Goal: Task Accomplishment & Management: Use online tool/utility

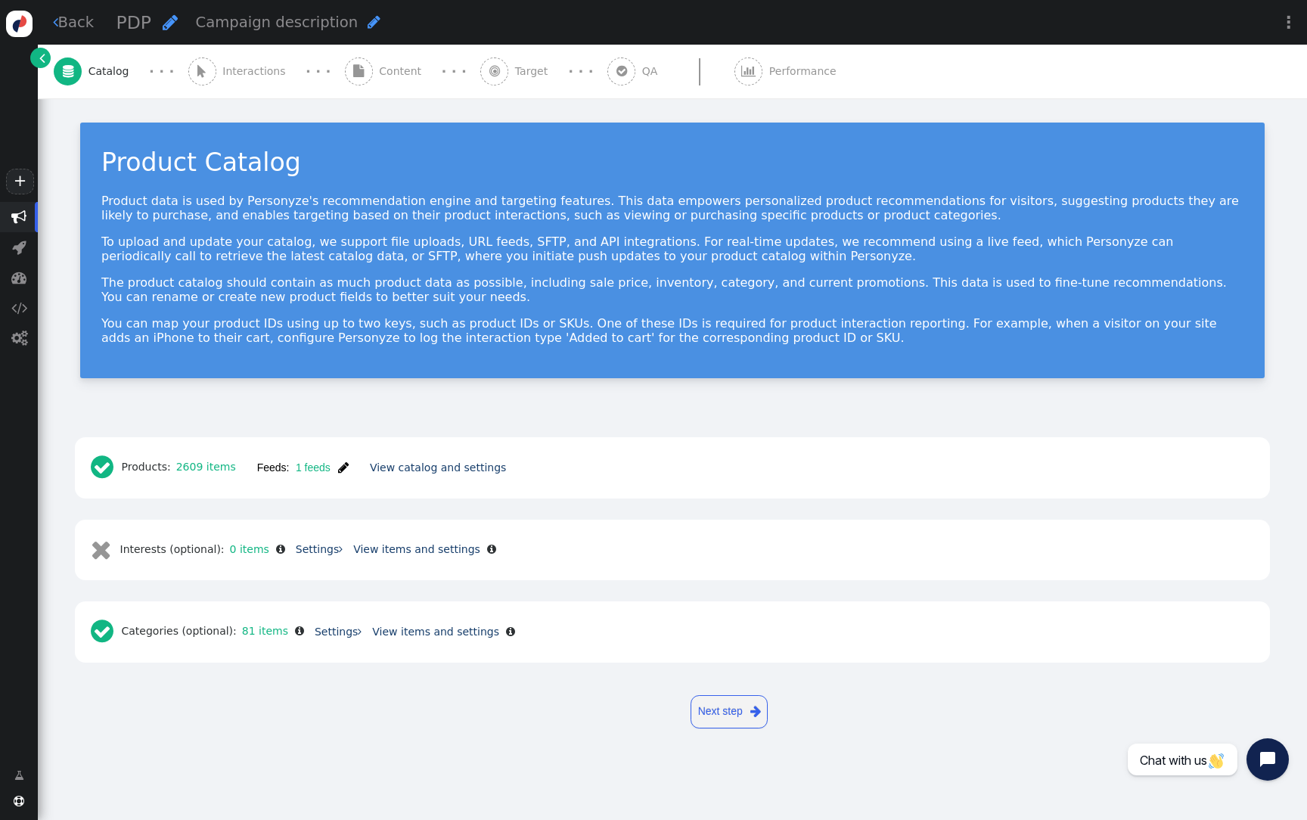
click at [348, 466] on button "Feeds: 1 feeds " at bounding box center [303, 467] width 113 height 27
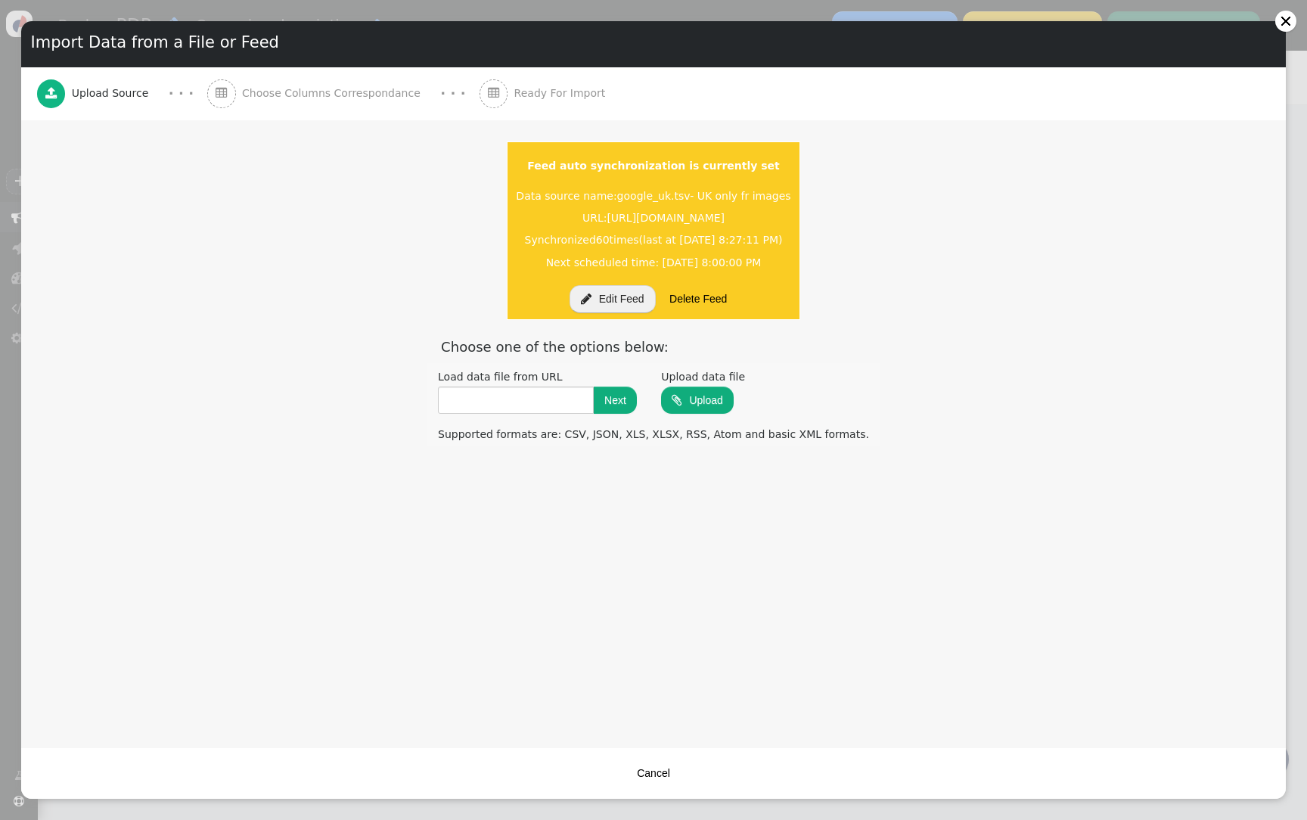
click at [604, 312] on center " Edit Feed Delete Feed" at bounding box center [653, 299] width 281 height 30
click at [606, 309] on button " Edit Feed" at bounding box center [613, 298] width 86 height 27
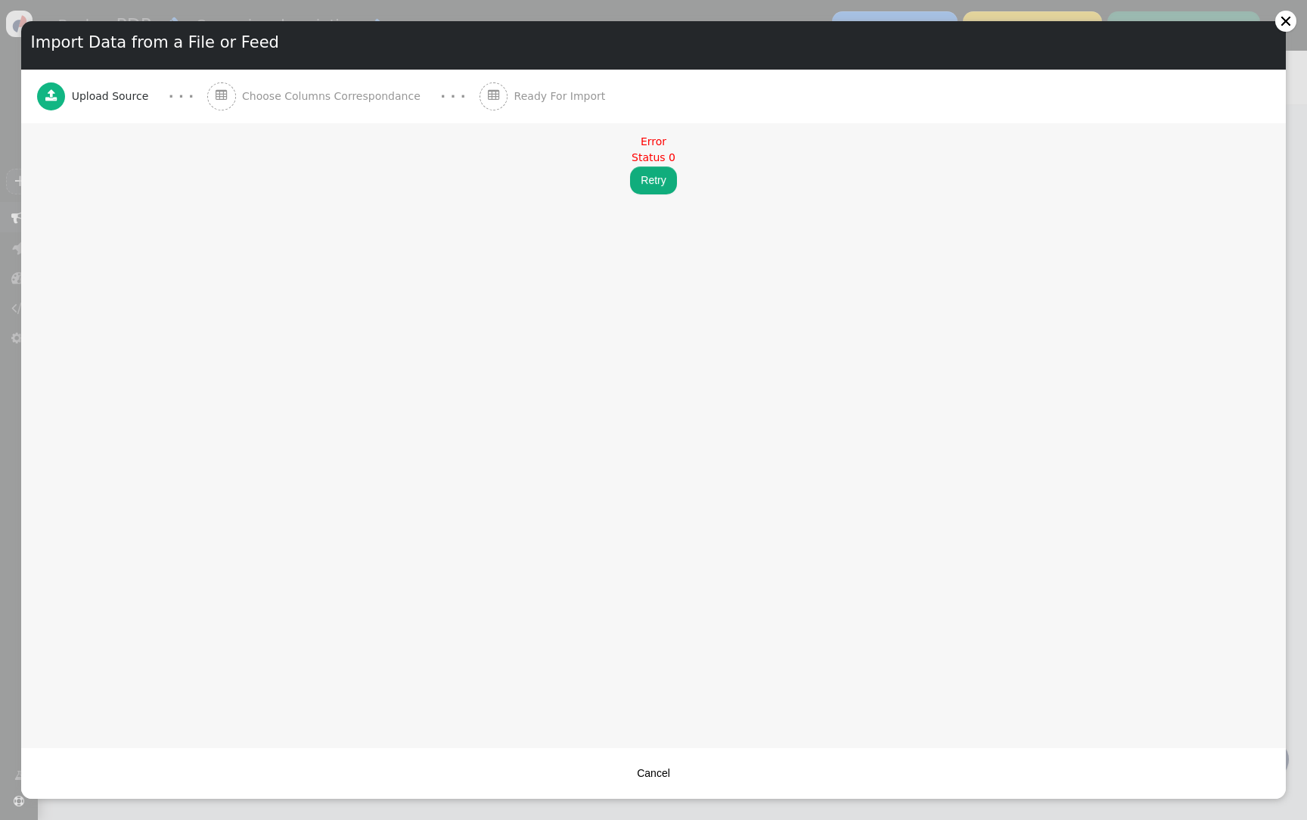
click at [653, 182] on button "Retry" at bounding box center [653, 179] width 46 height 27
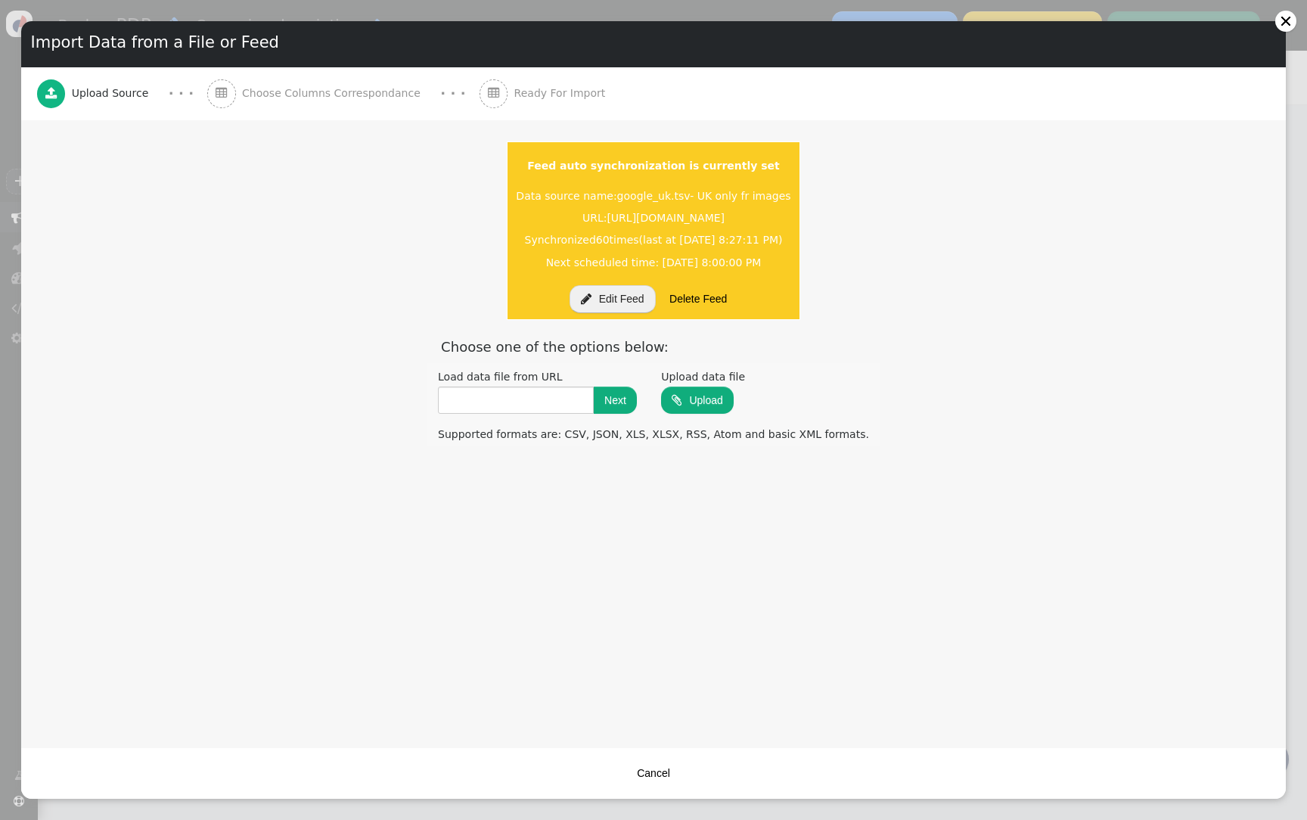
drag, startPoint x: 422, startPoint y: 219, endPoint x: 917, endPoint y: 218, distance: 494.8
click at [800, 218] on li "Feed auto synchronization is currently set Data source name: google_uk.tsv- UK …" at bounding box center [654, 230] width 294 height 179
copy span "https://io.feedoptimise.com/feed/720/1363/d4ea81f6-48e9-4ebf-be7e-548f41e5e5d1/…"
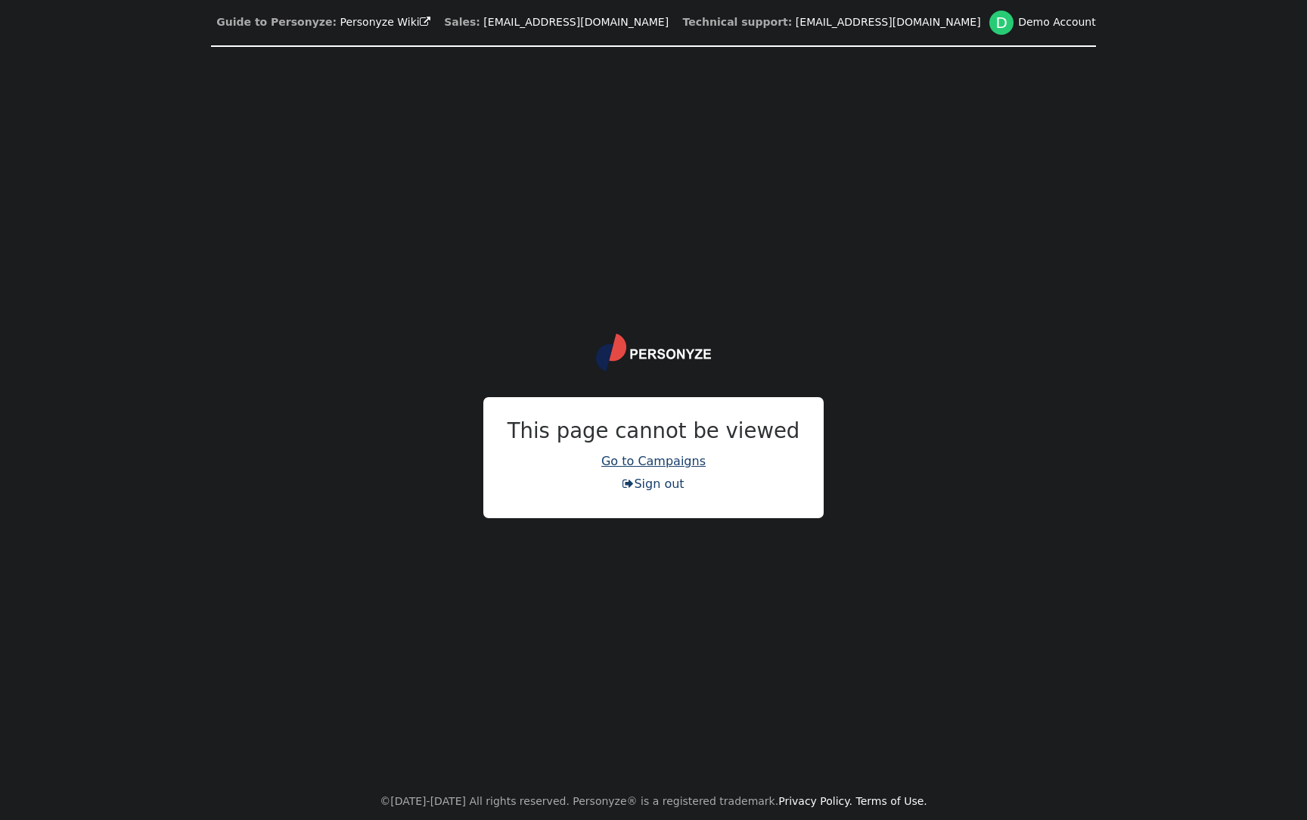
click at [650, 459] on link "Go to Campaigns" at bounding box center [653, 461] width 104 height 14
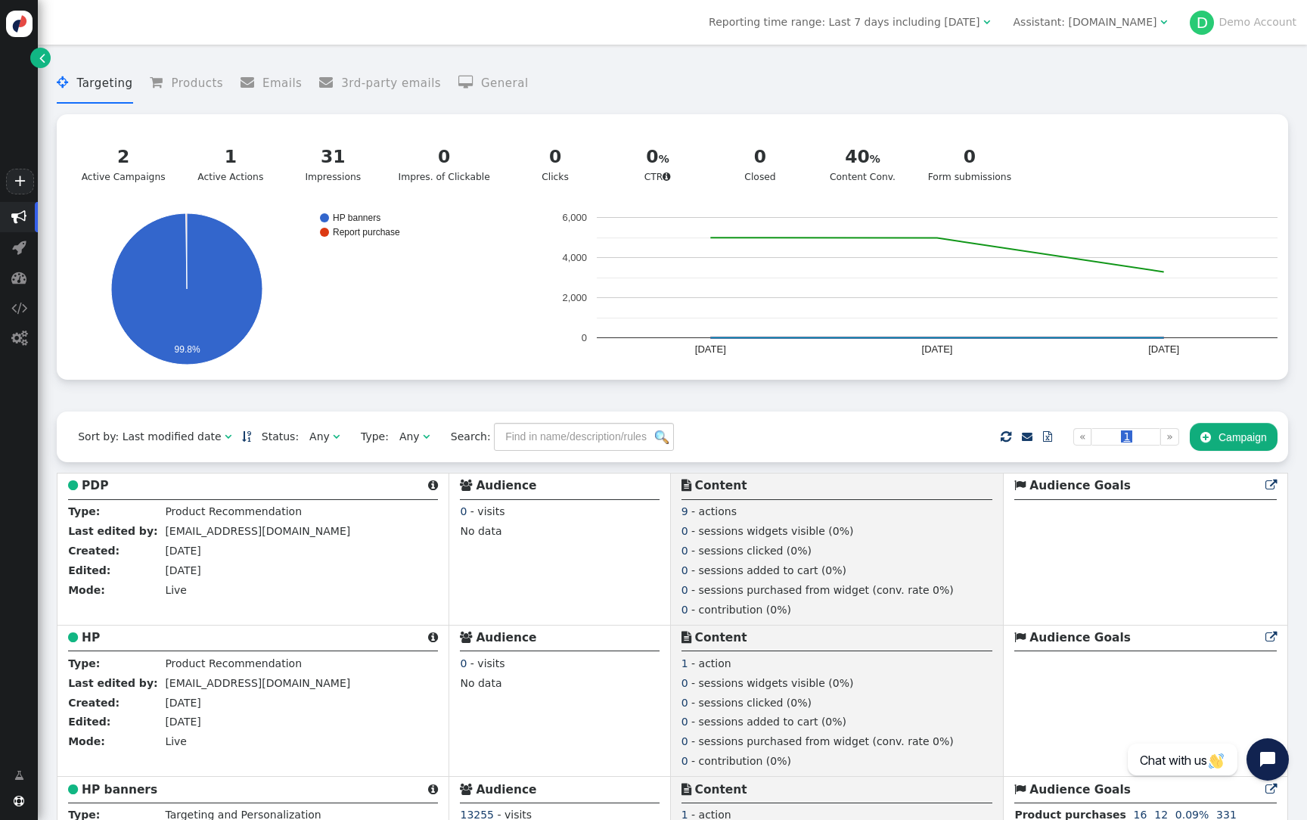
click at [1142, 30] on div "Assistant: spiraldirect.com" at bounding box center [1086, 22] width 144 height 16
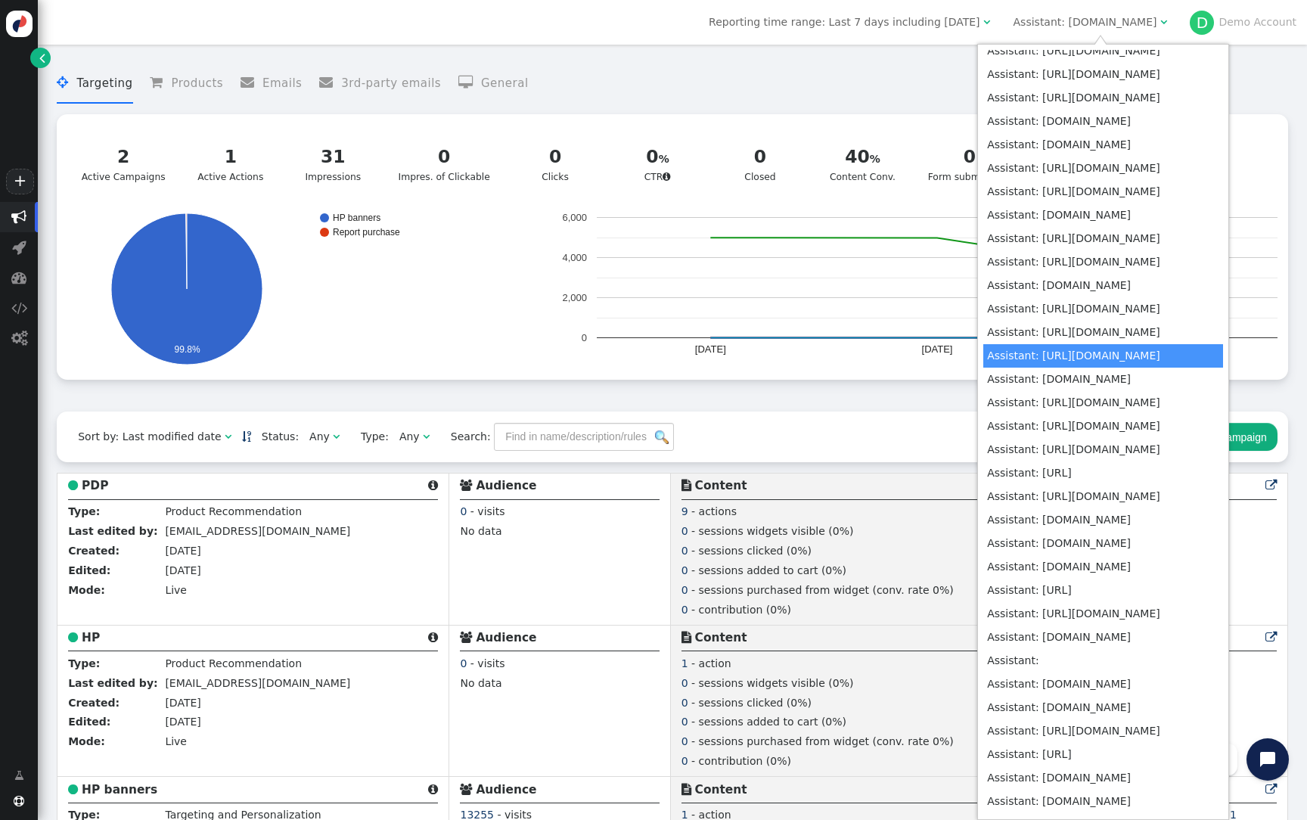
scroll to position [5689, 0]
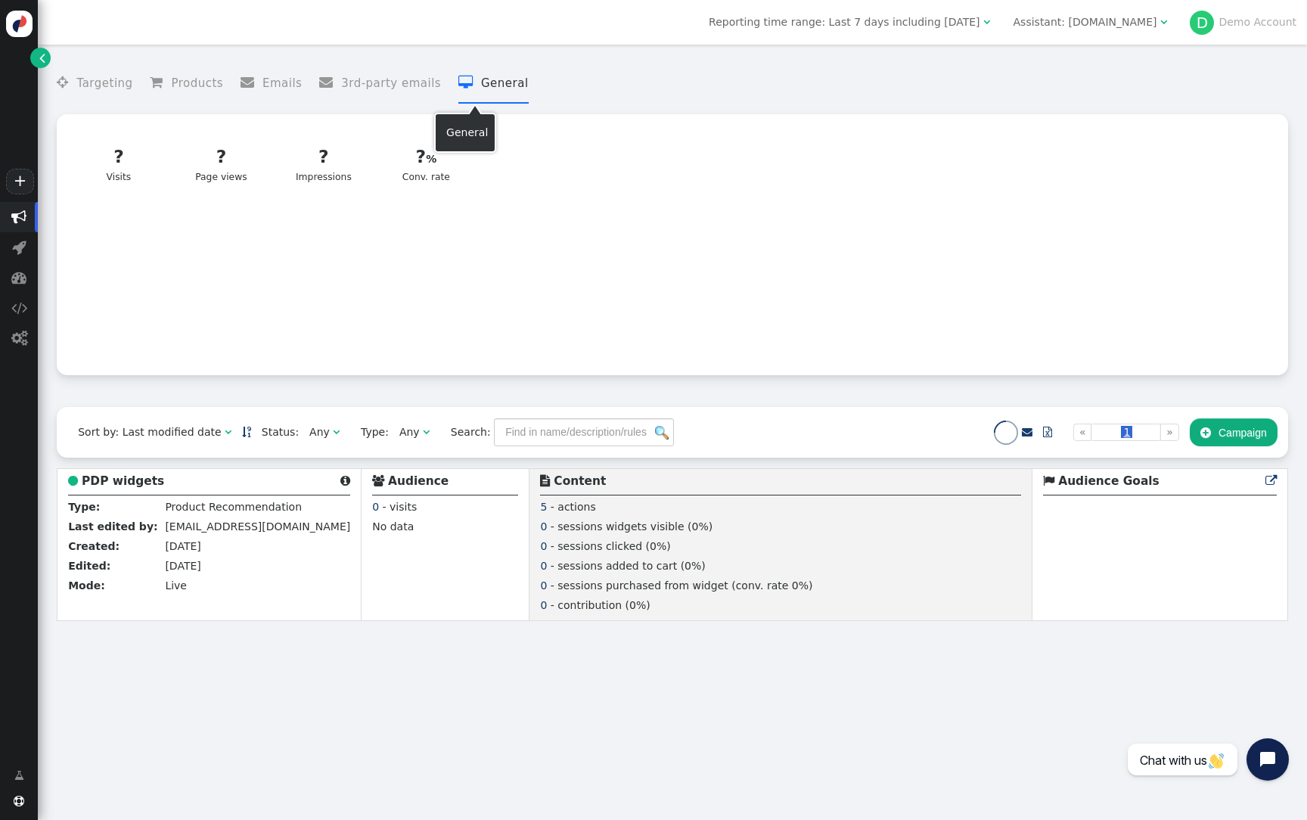
click at [482, 80] on li " General" at bounding box center [493, 84] width 70 height 40
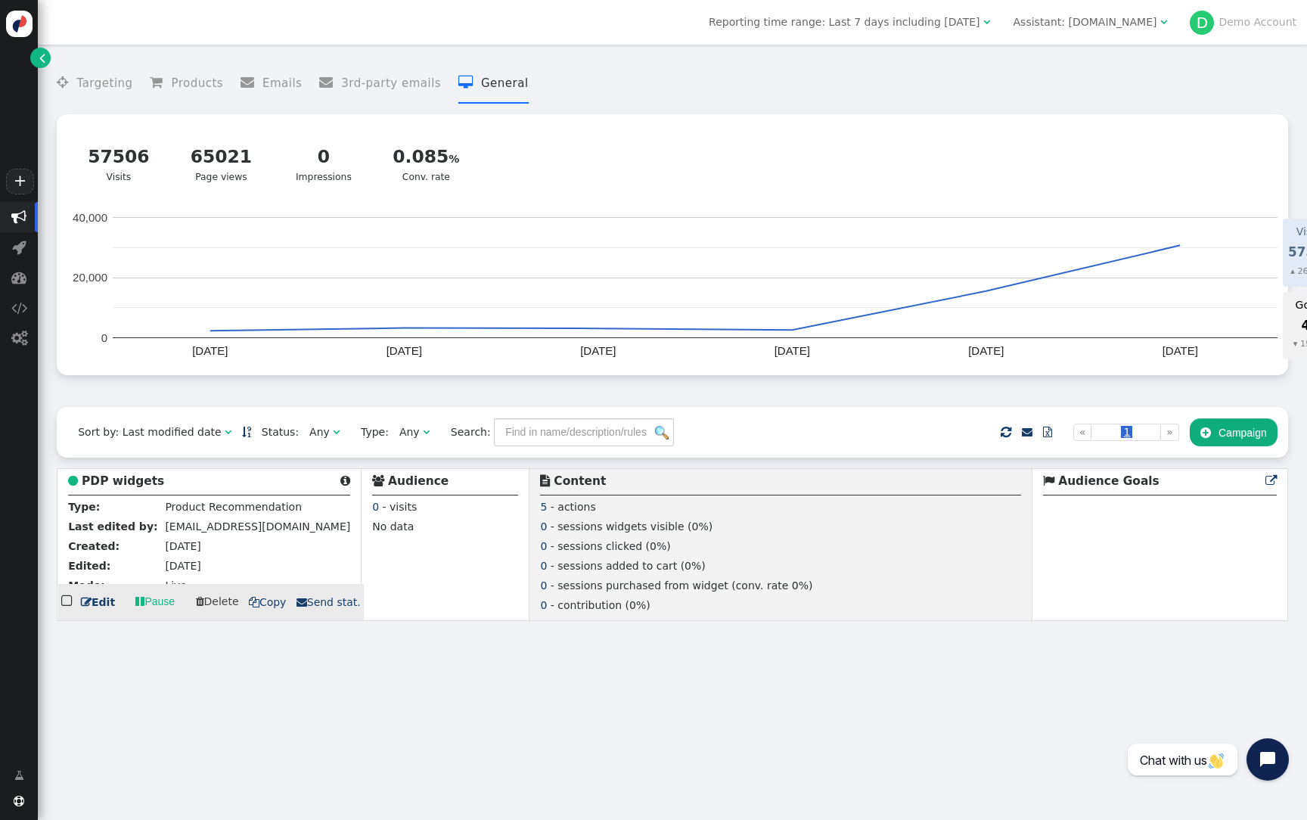
click at [151, 486] on b "PDP widgets" at bounding box center [123, 481] width 82 height 14
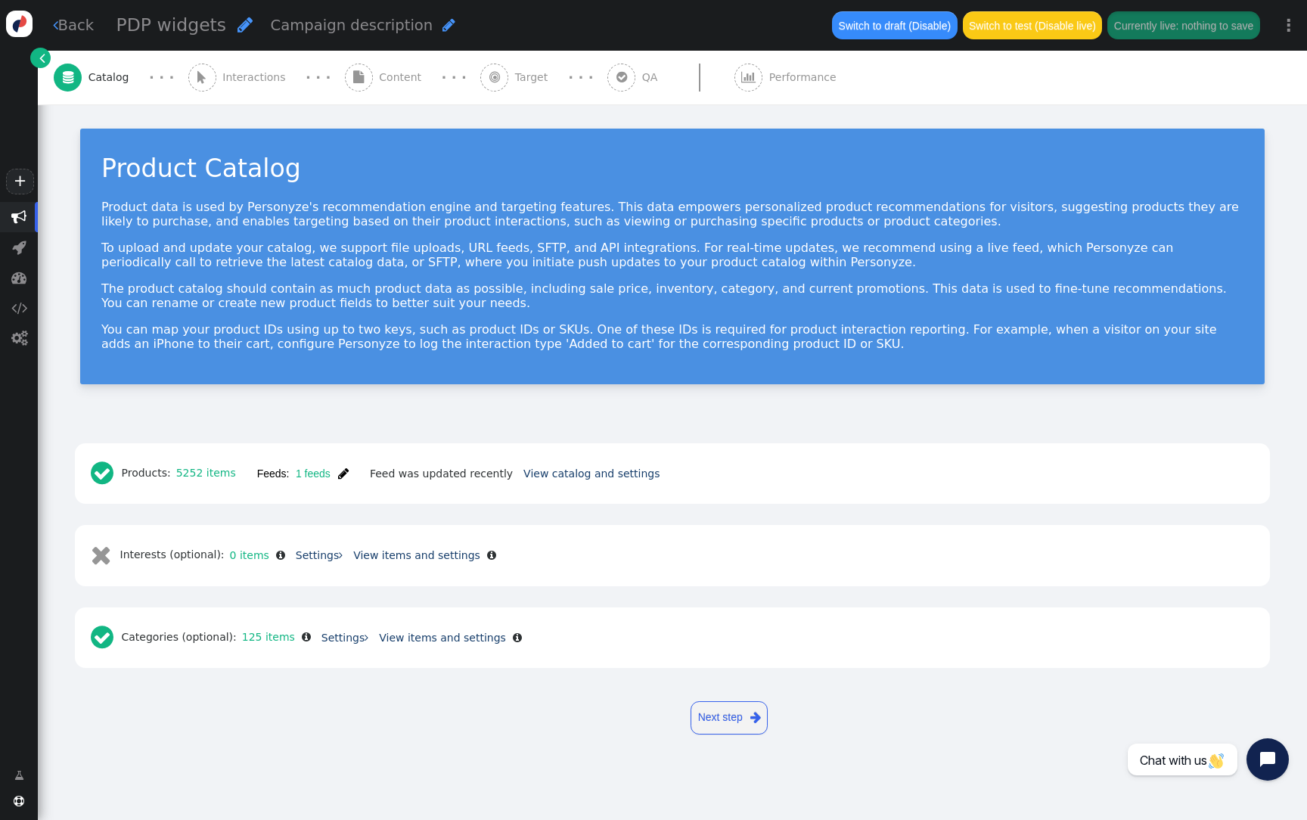
click at [335, 465] on button "Feeds: 1 feeds " at bounding box center [303, 473] width 113 height 27
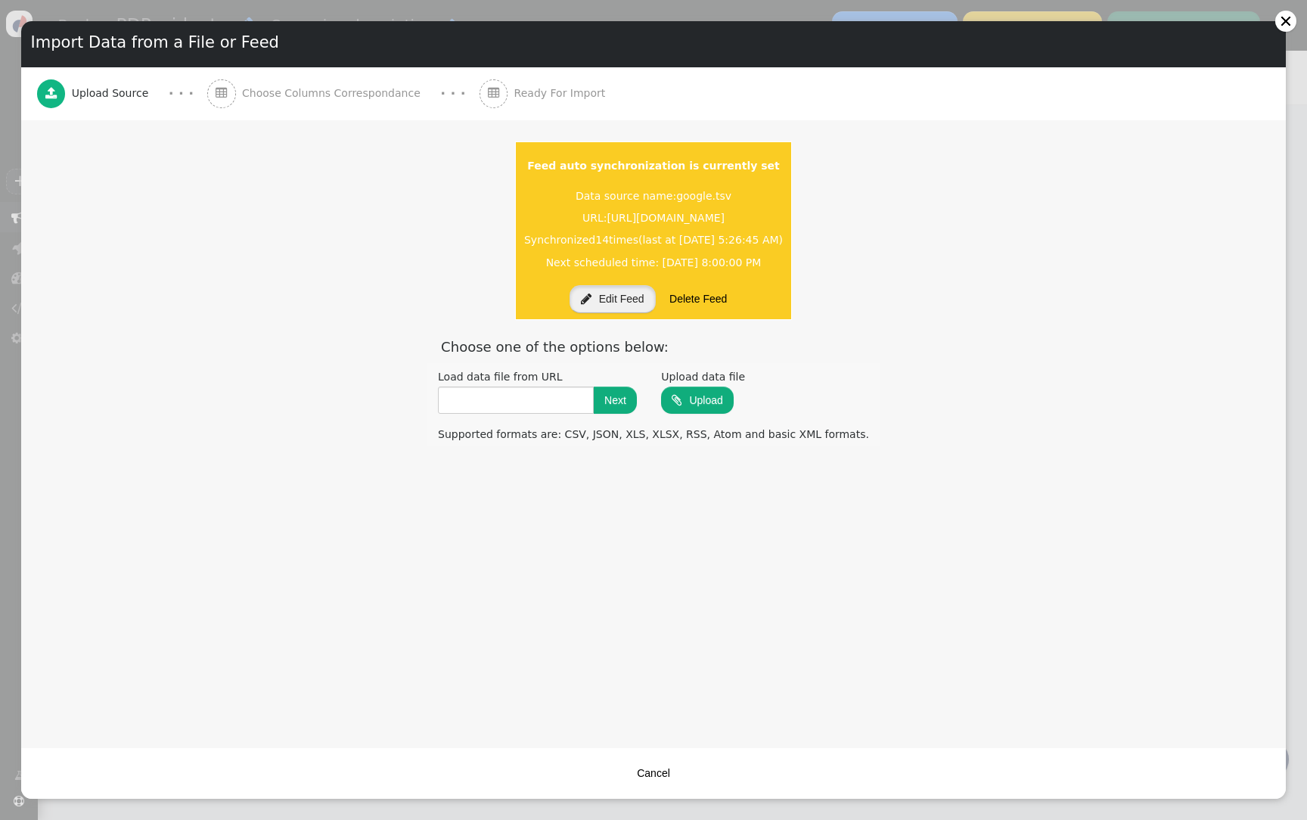
click at [610, 287] on button " Edit Feed" at bounding box center [613, 298] width 86 height 27
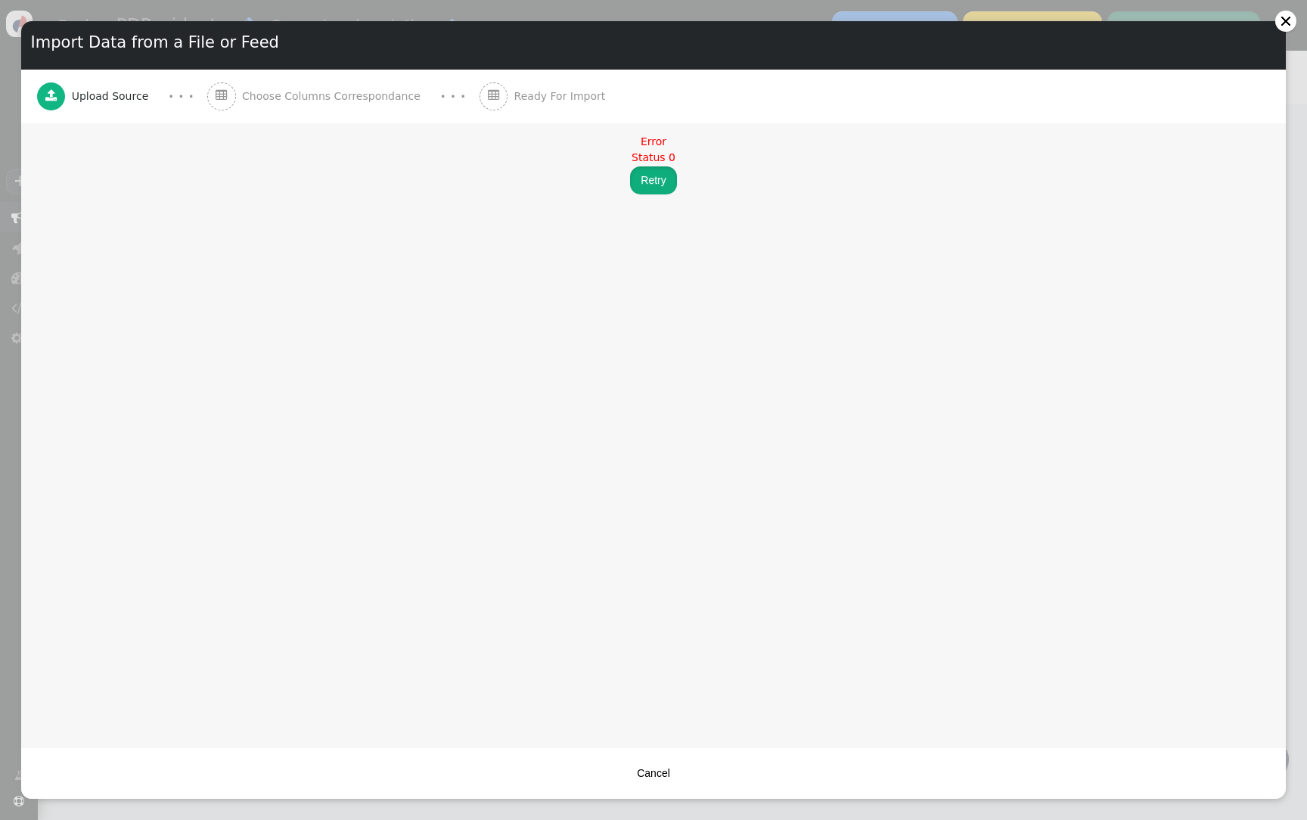
click at [656, 179] on button "Retry" at bounding box center [653, 179] width 46 height 27
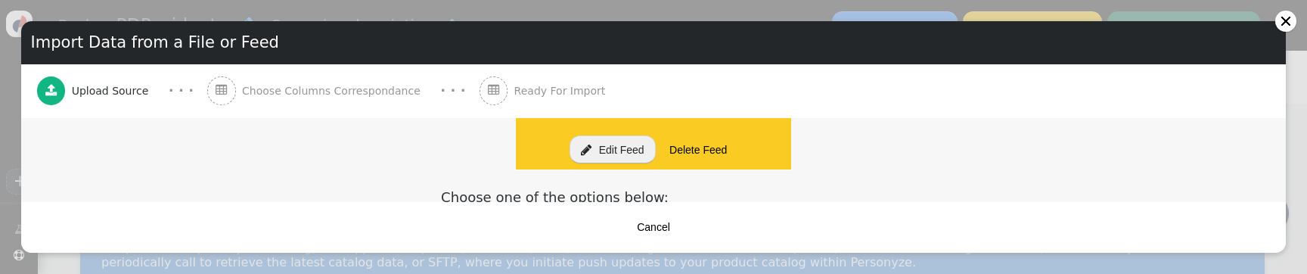
scroll to position [165, 0]
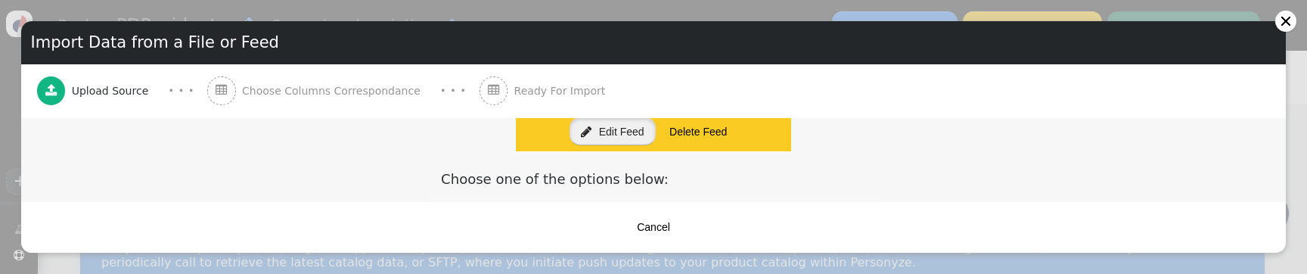
click at [619, 127] on button " Edit Feed" at bounding box center [613, 130] width 86 height 27
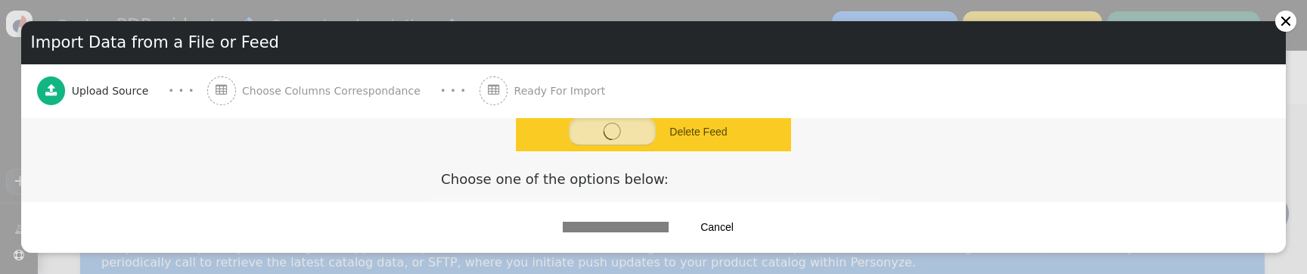
scroll to position [0, 0]
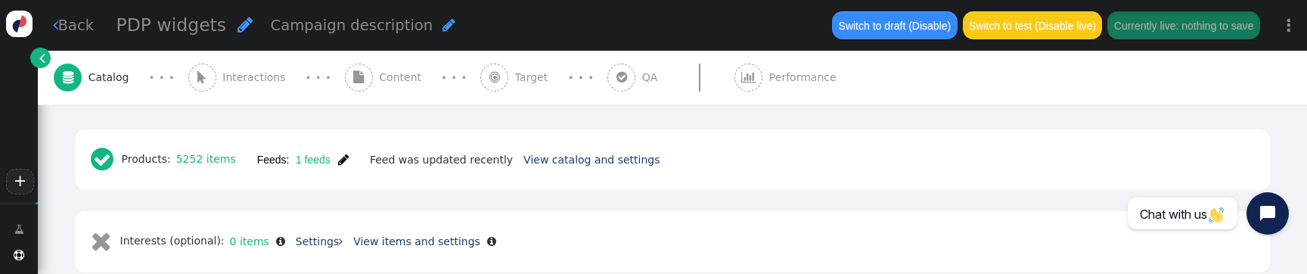
scroll to position [312, 0]
click at [343, 160] on span "" at bounding box center [343, 161] width 11 height 12
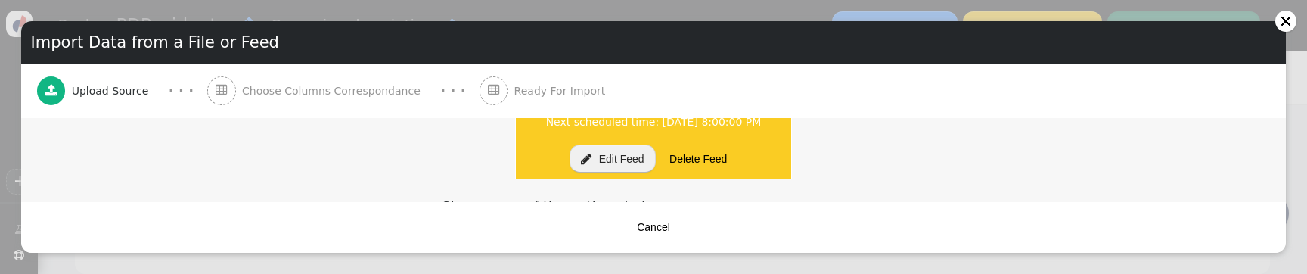
scroll to position [144, 0]
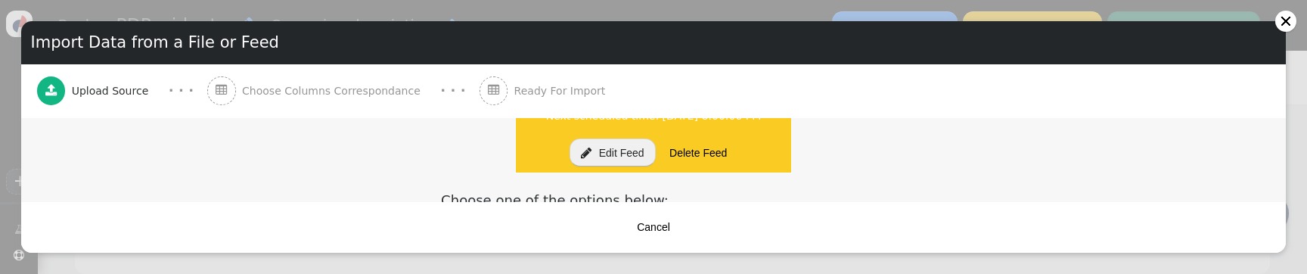
click at [636, 157] on button " Edit Feed" at bounding box center [613, 151] width 86 height 27
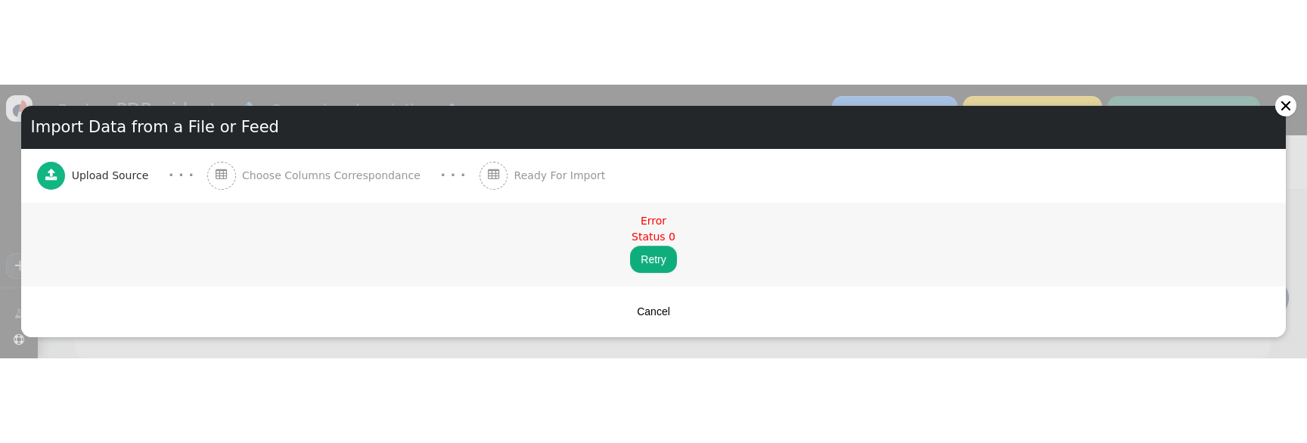
scroll to position [0, 0]
